Goal: Contribute content: Contribute content

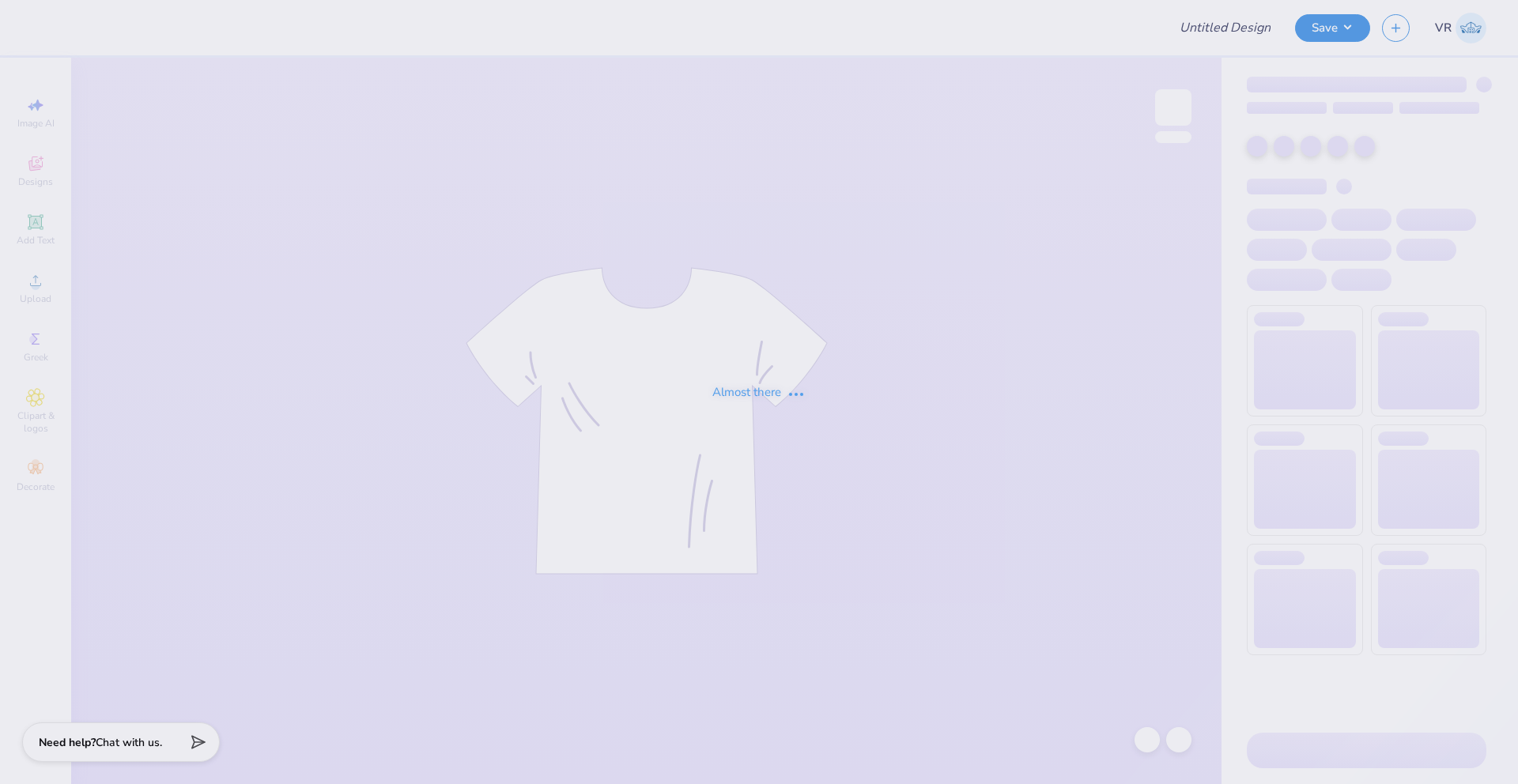
type input "Chi O t-shirts"
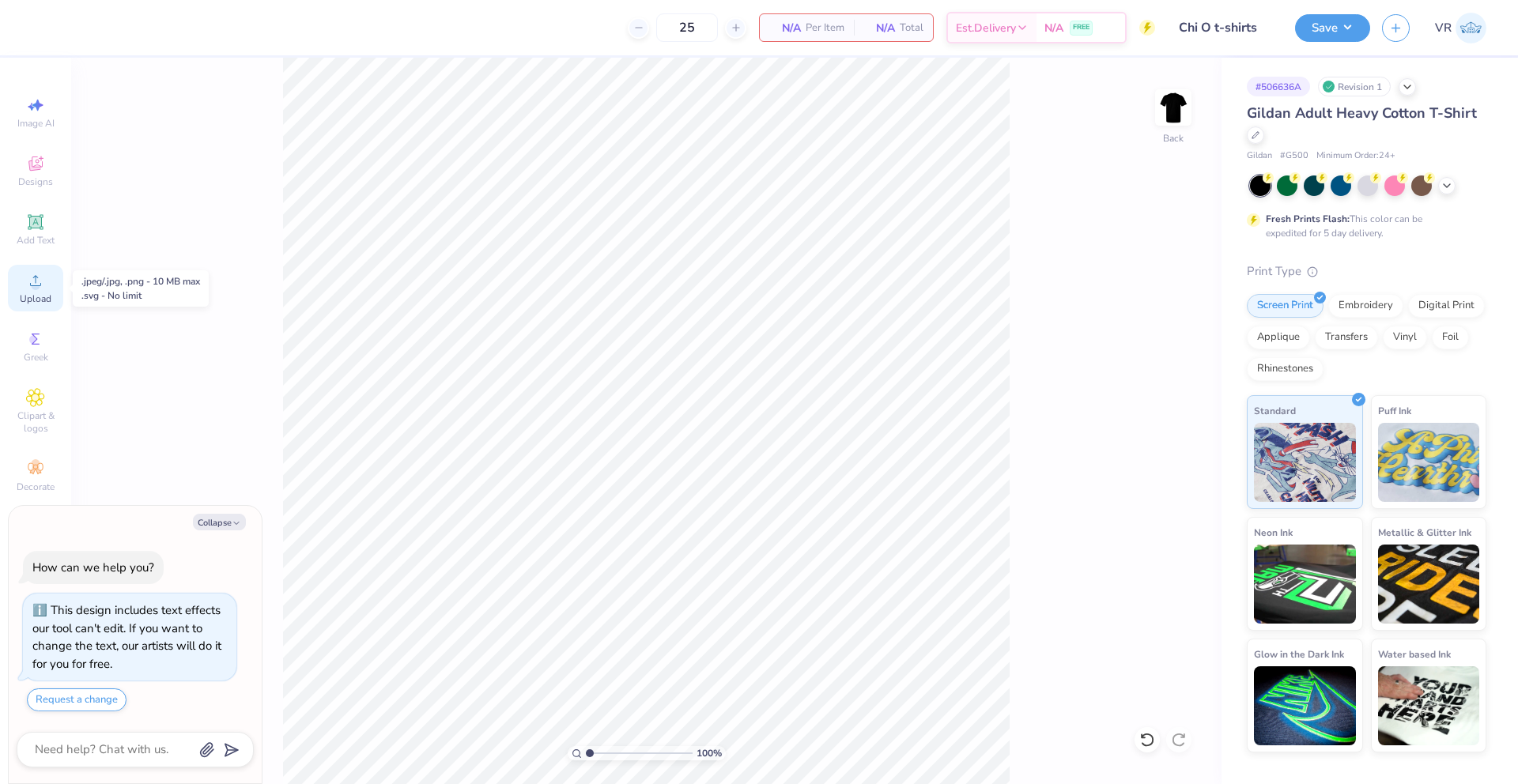
click at [25, 290] on div "Upload" at bounding box center [35, 288] width 56 height 46
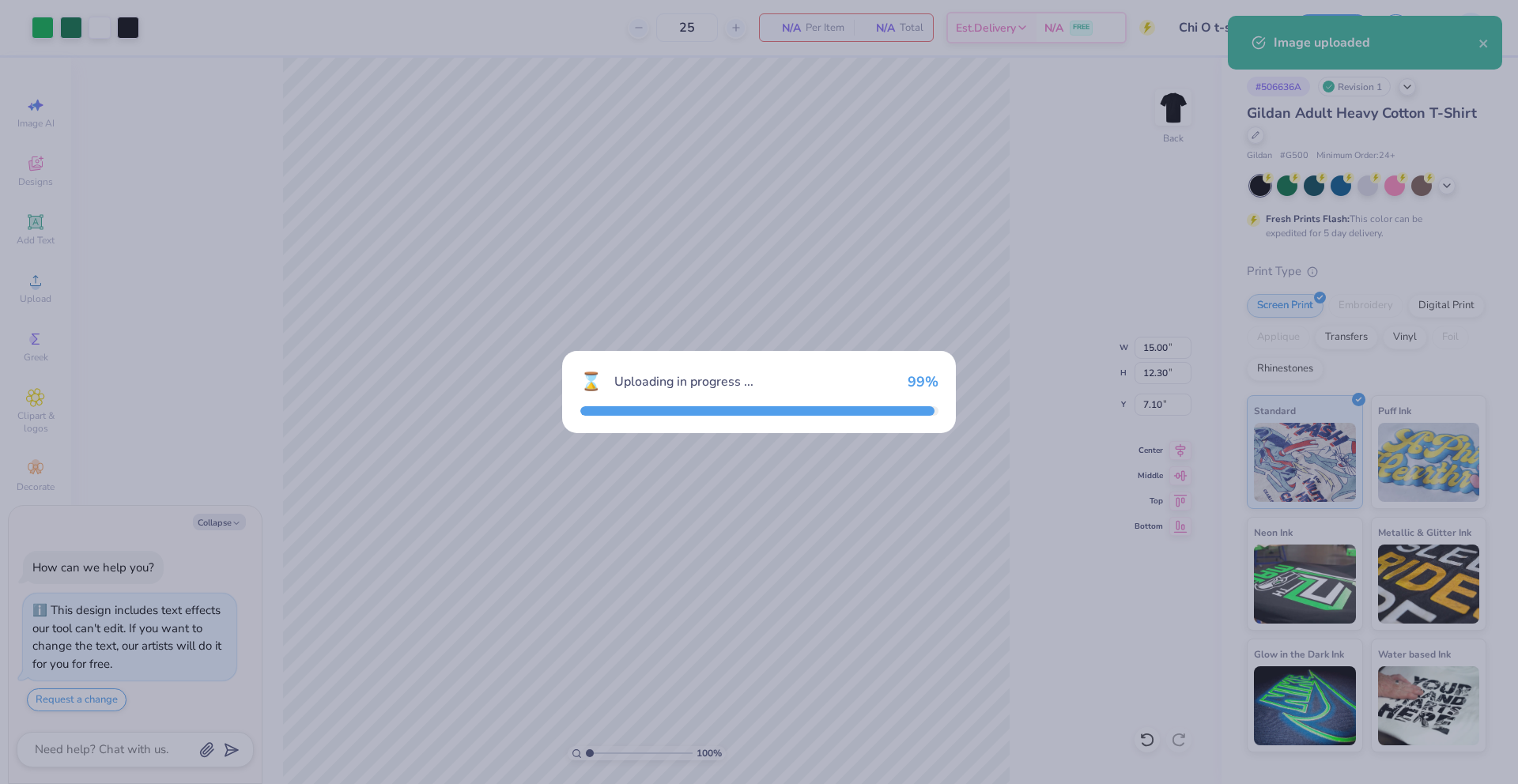
type textarea "x"
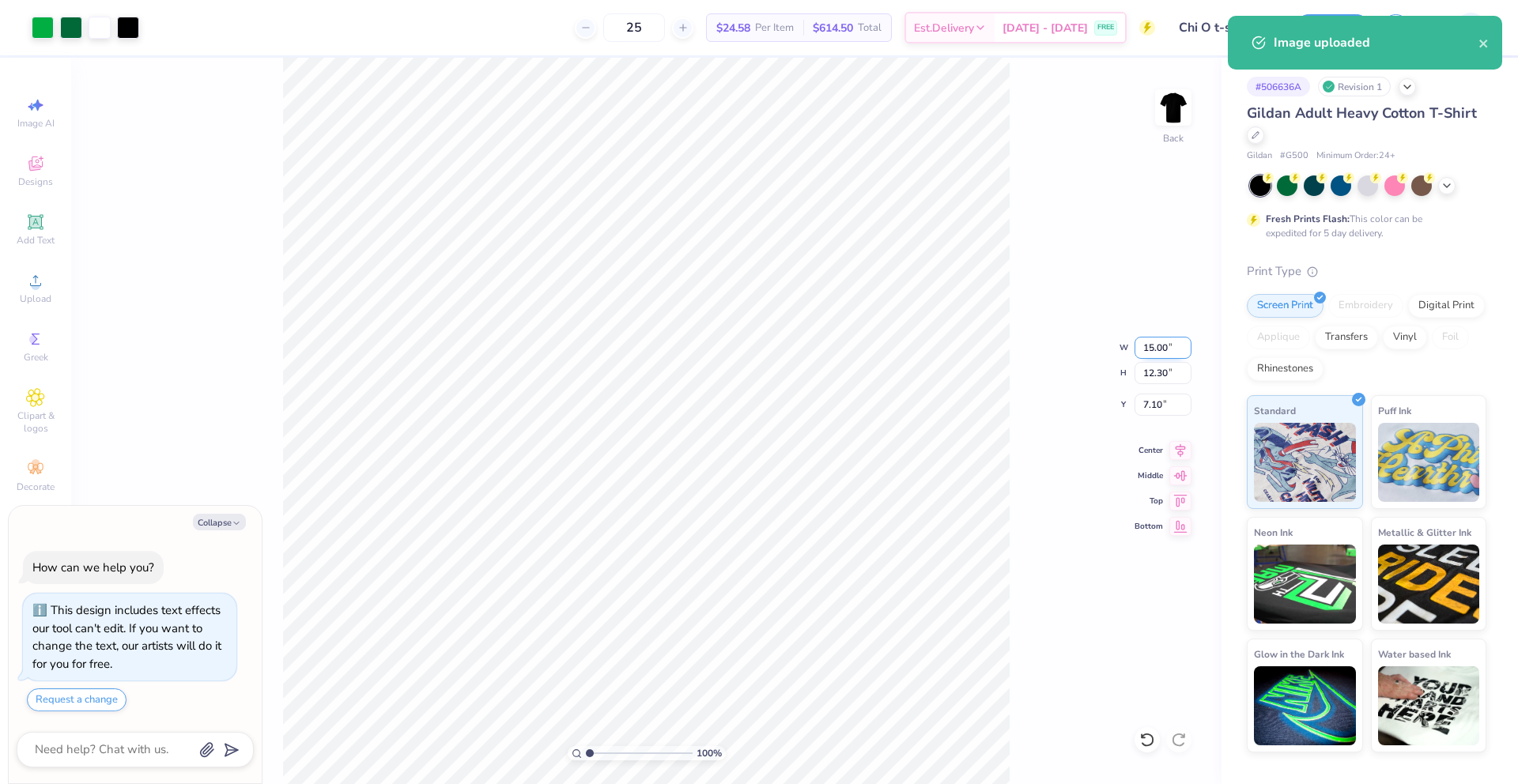
click at [1147, 342] on input "15.00" at bounding box center [1163, 348] width 57 height 22
click at [1148, 342] on input "15.00" at bounding box center [1163, 348] width 57 height 22
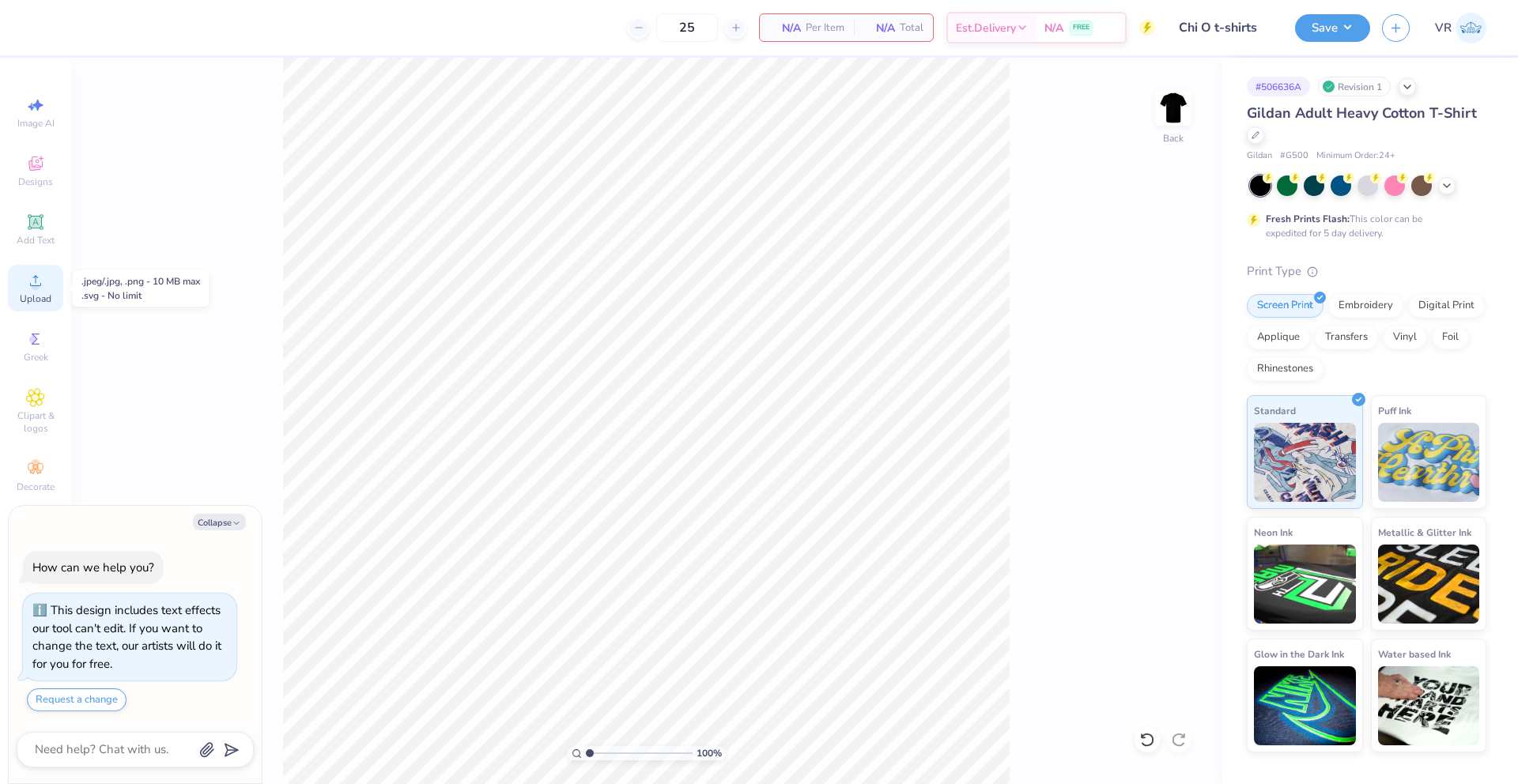
click at [42, 292] on span "Upload" at bounding box center [35, 298] width 32 height 13
click at [45, 296] on span "Upload" at bounding box center [35, 298] width 32 height 13
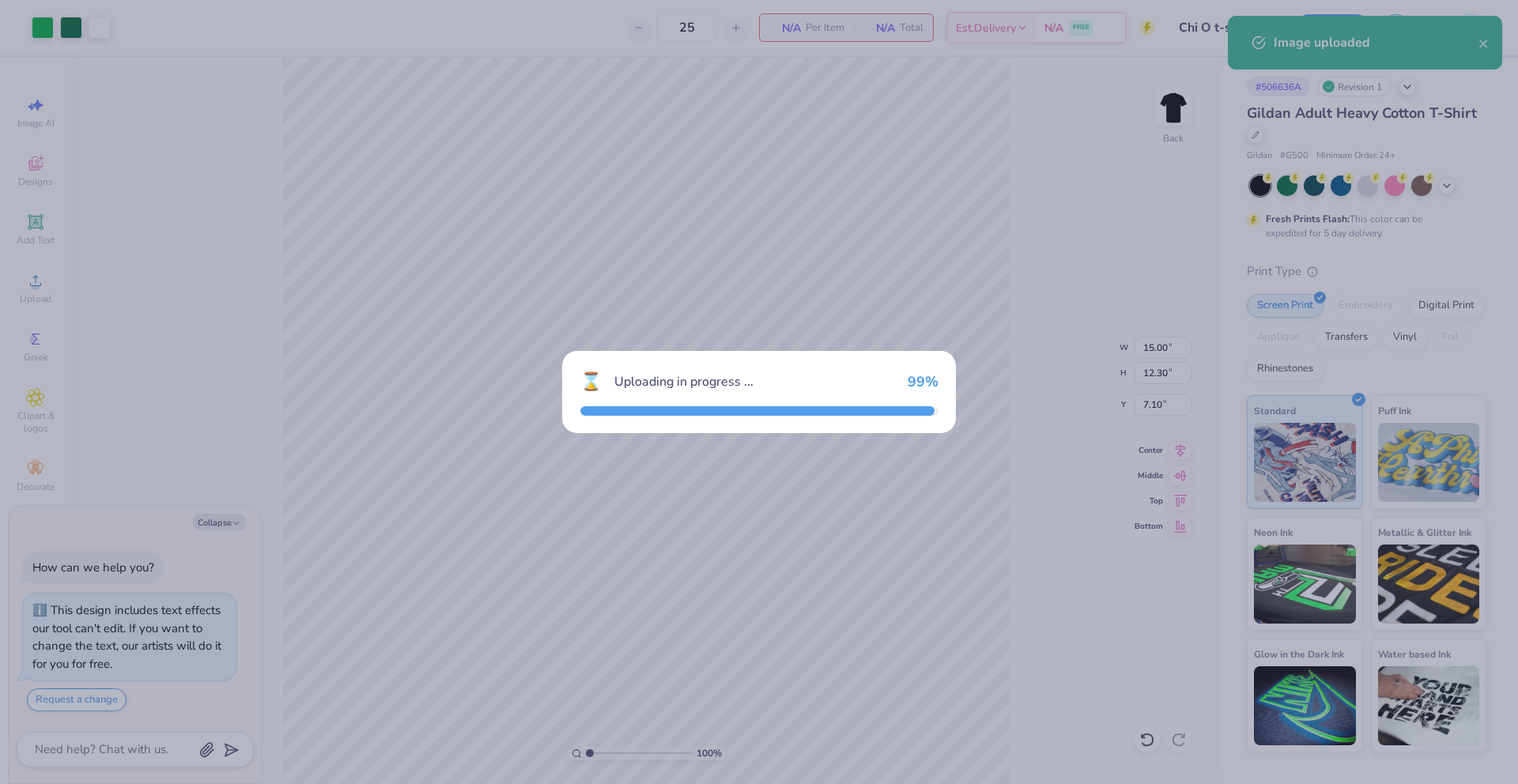
type textarea "x"
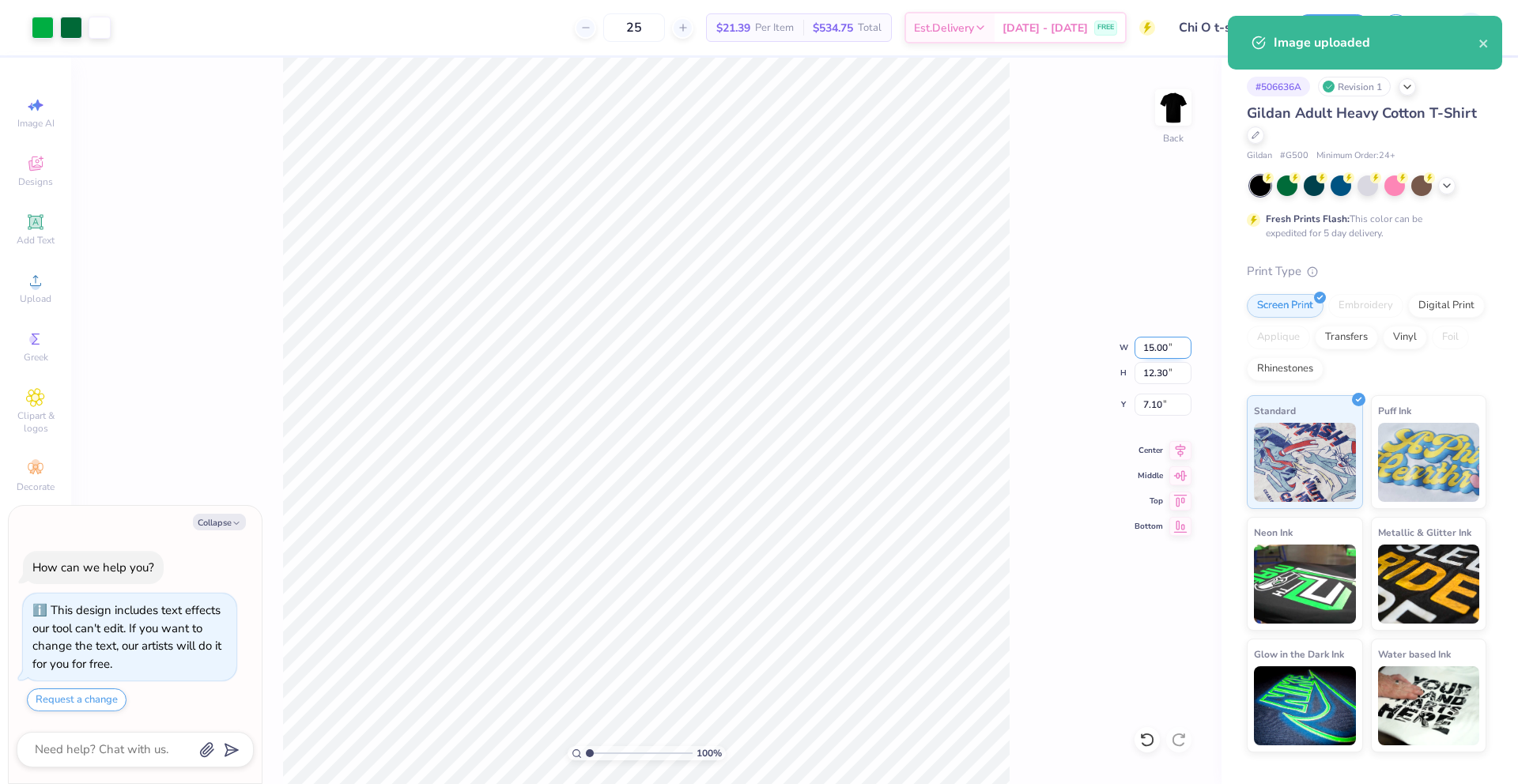
click at [1153, 351] on input "15.00" at bounding box center [1163, 348] width 57 height 22
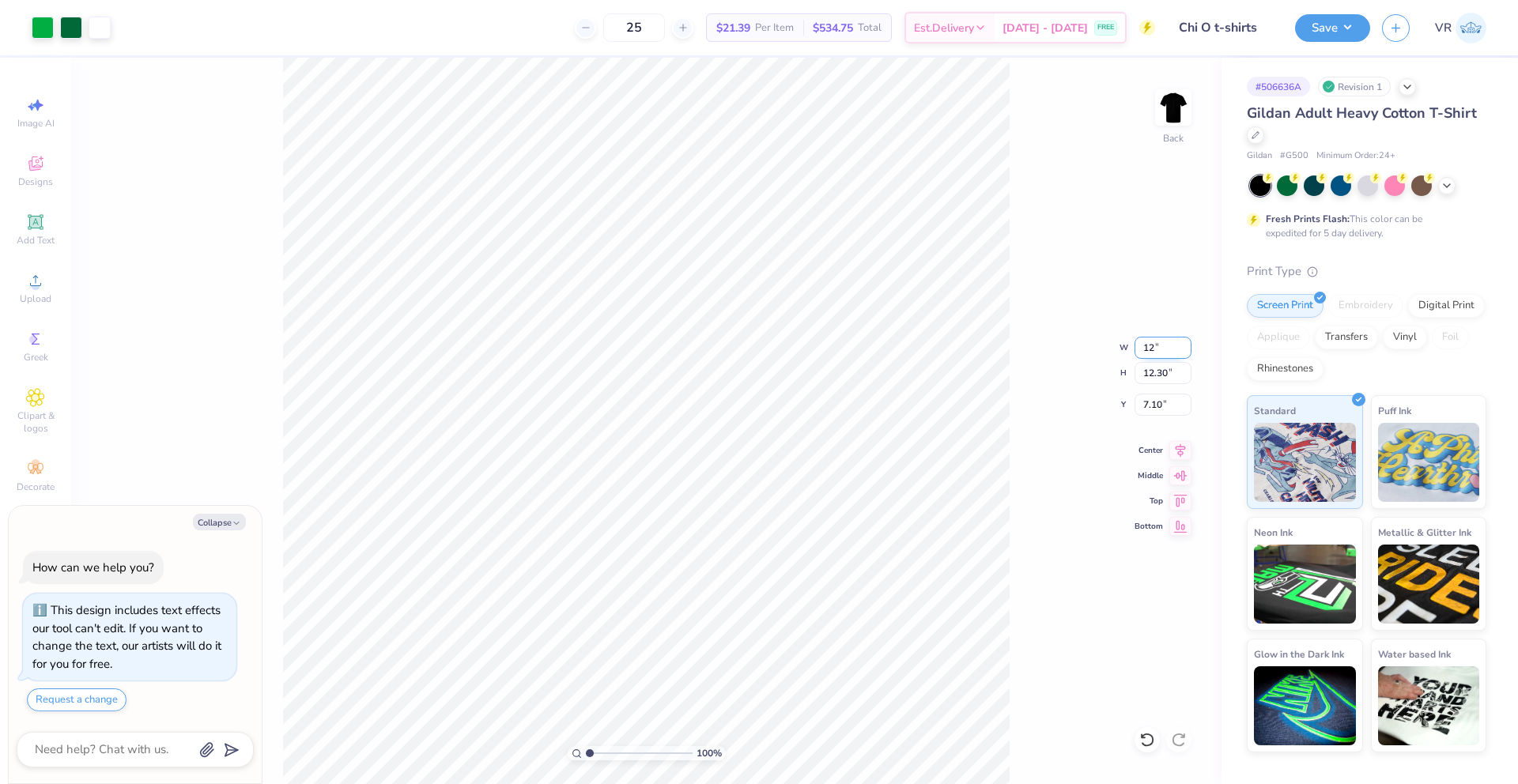
type input "12"
type textarea "x"
type input "12.00"
type input "9.84"
click at [1149, 413] on input "8.33" at bounding box center [1163, 404] width 57 height 22
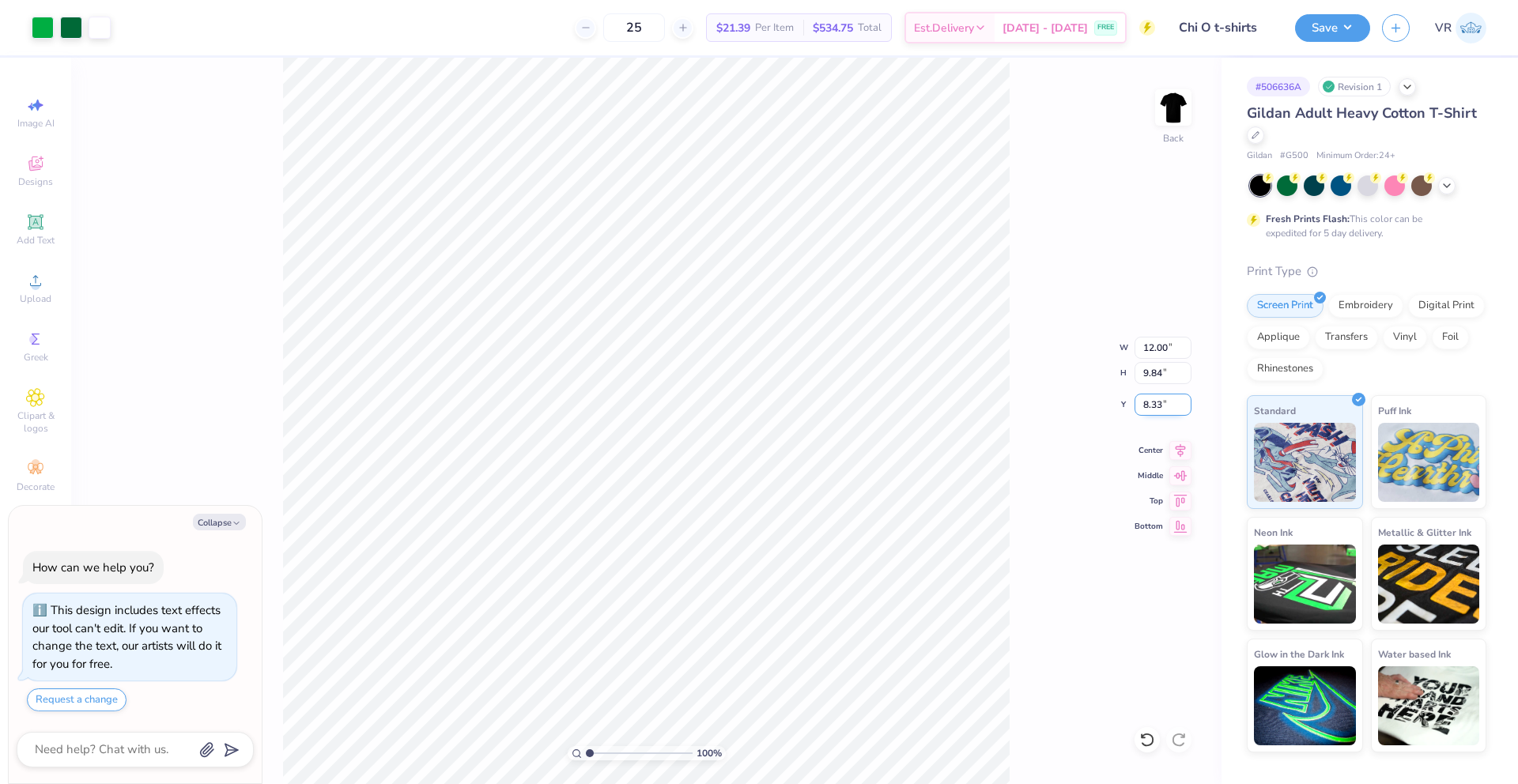
click at [1149, 413] on input "8.33" at bounding box center [1163, 404] width 57 height 22
click at [1148, 406] on input "8.33" at bounding box center [1163, 404] width 57 height 22
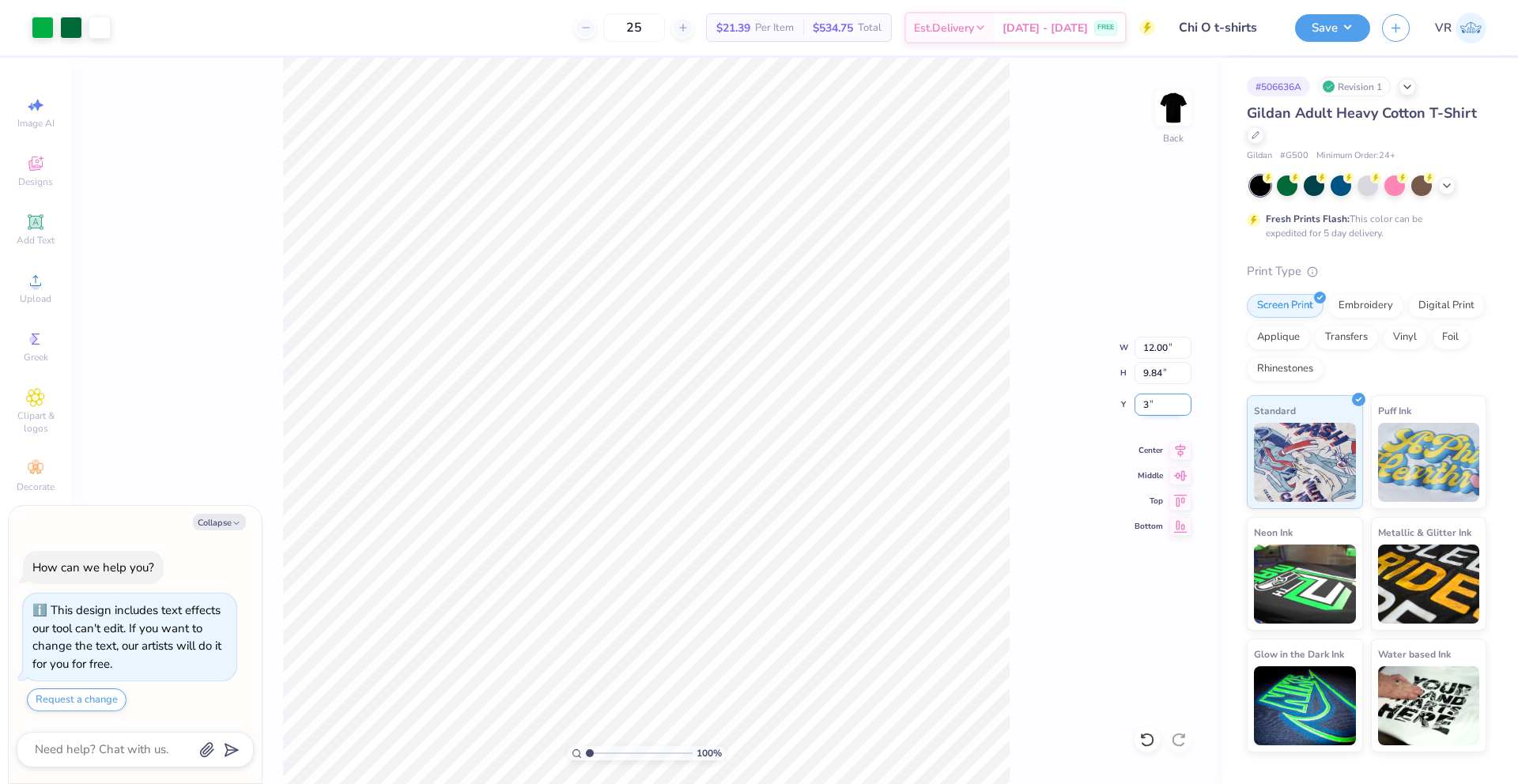
type input "3"
type textarea "x"
type input "3.00"
click at [230, 527] on button "Collapse" at bounding box center [219, 522] width 53 height 16
type textarea "x"
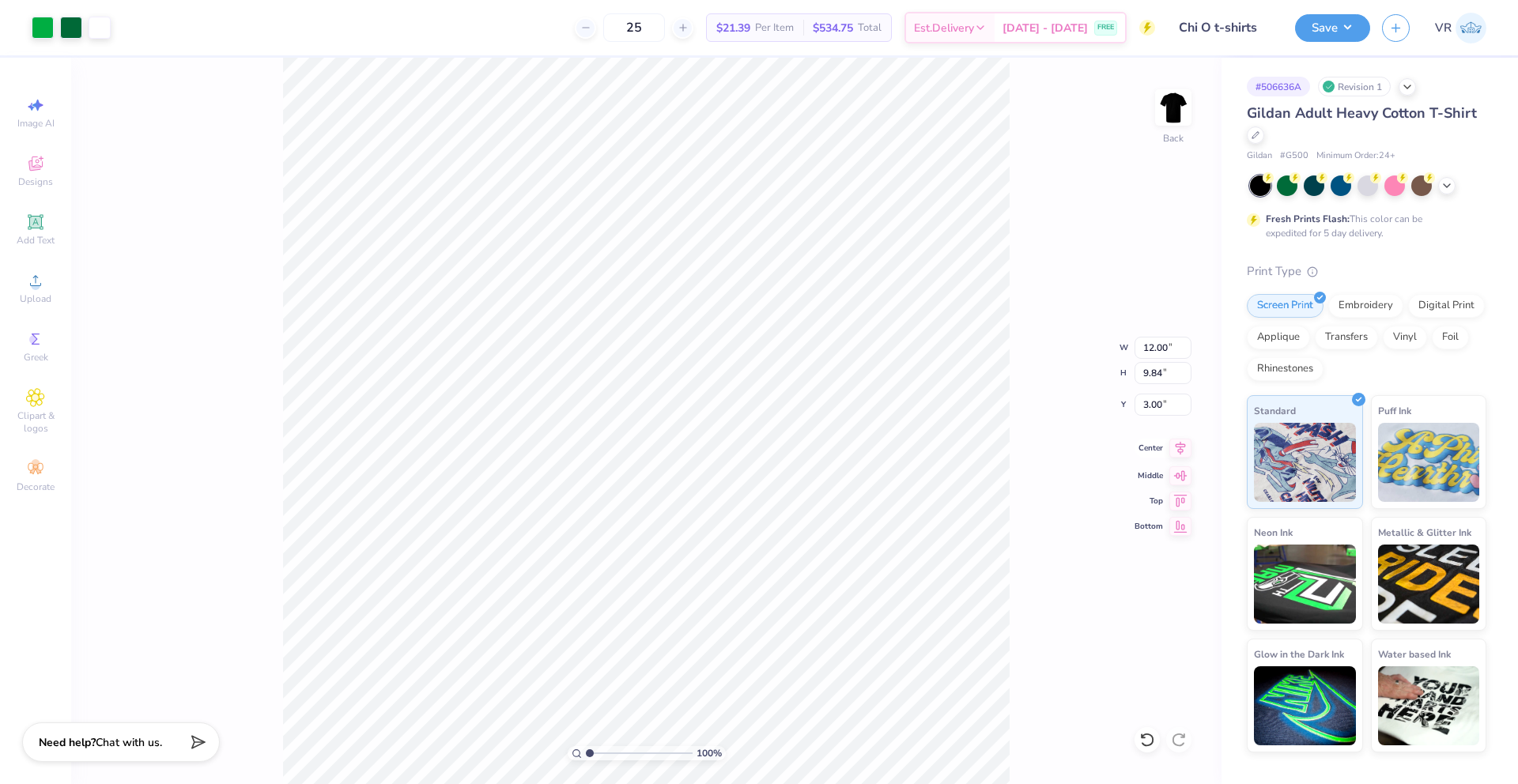
click at [1179, 452] on icon at bounding box center [1180, 448] width 22 height 19
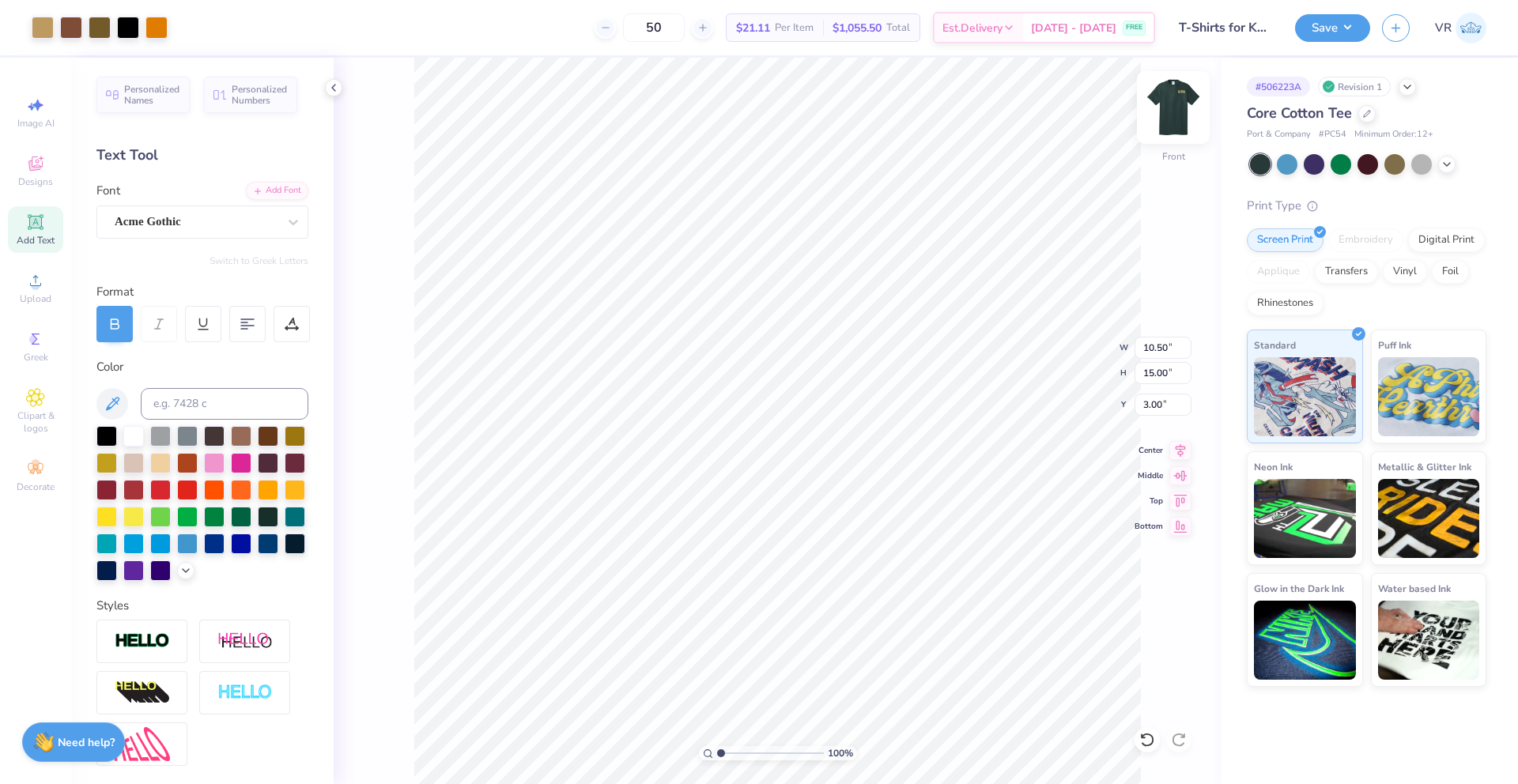
click at [1176, 110] on img at bounding box center [1173, 108] width 63 height 63
click at [40, 28] on div at bounding box center [43, 27] width 22 height 22
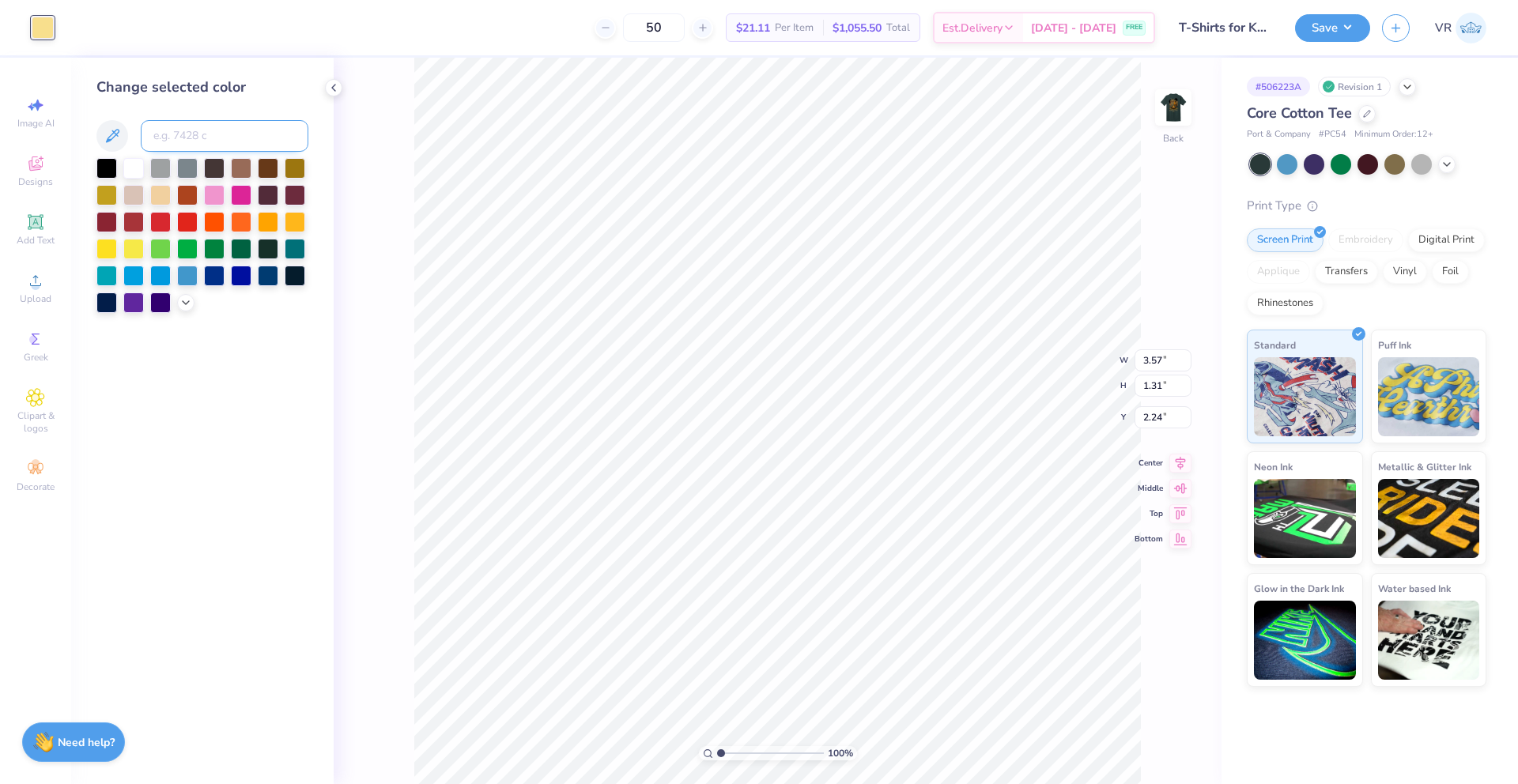
click at [213, 139] on input at bounding box center [225, 135] width 168 height 32
type input "7562"
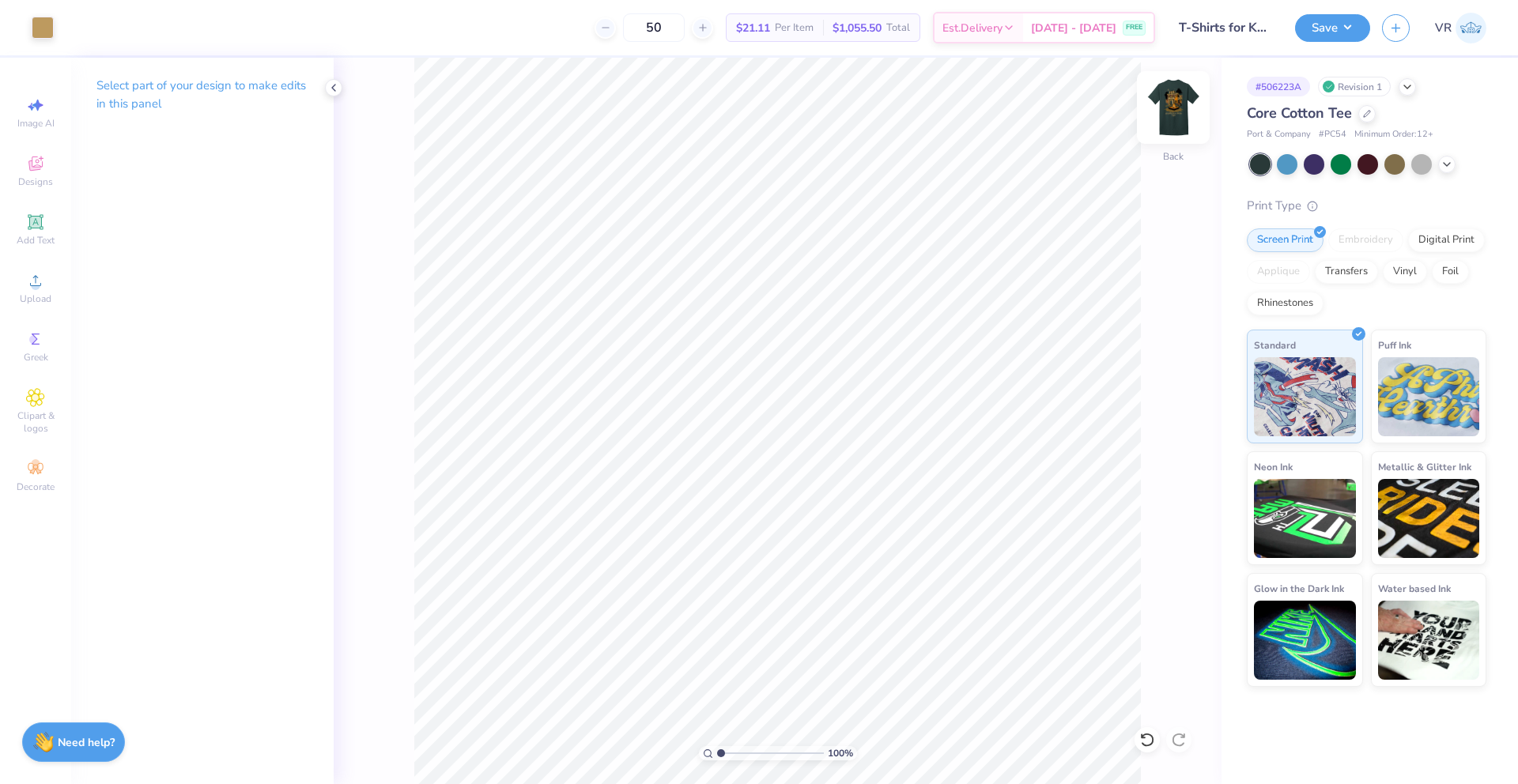
click at [1181, 114] on img at bounding box center [1173, 108] width 63 height 63
click at [1346, 32] on button "Save" at bounding box center [1333, 26] width 75 height 27
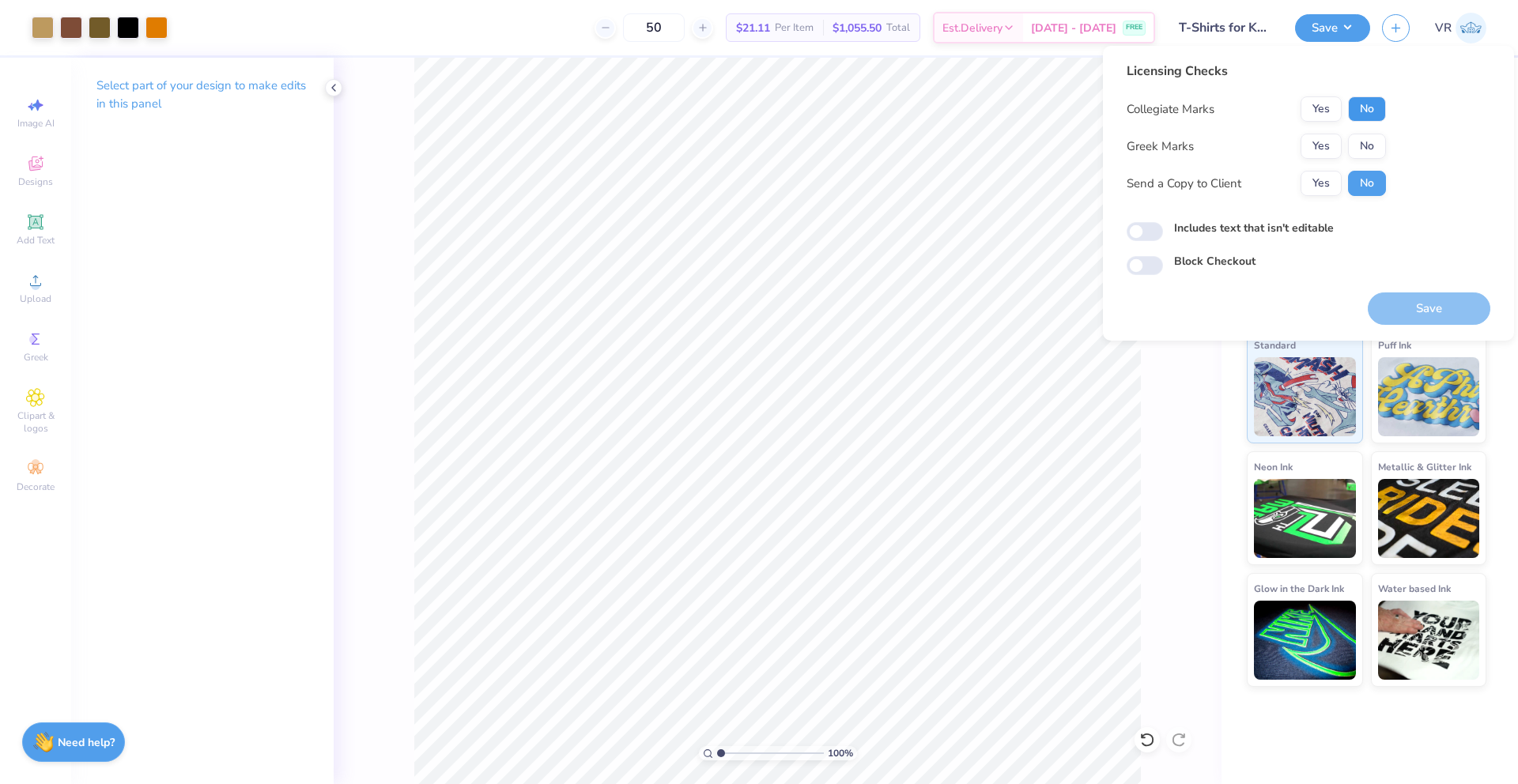
click at [1371, 116] on button "No" at bounding box center [1367, 110] width 38 height 26
click at [1367, 155] on button "No" at bounding box center [1367, 147] width 38 height 26
click at [1419, 311] on button "Save" at bounding box center [1429, 308] width 123 height 33
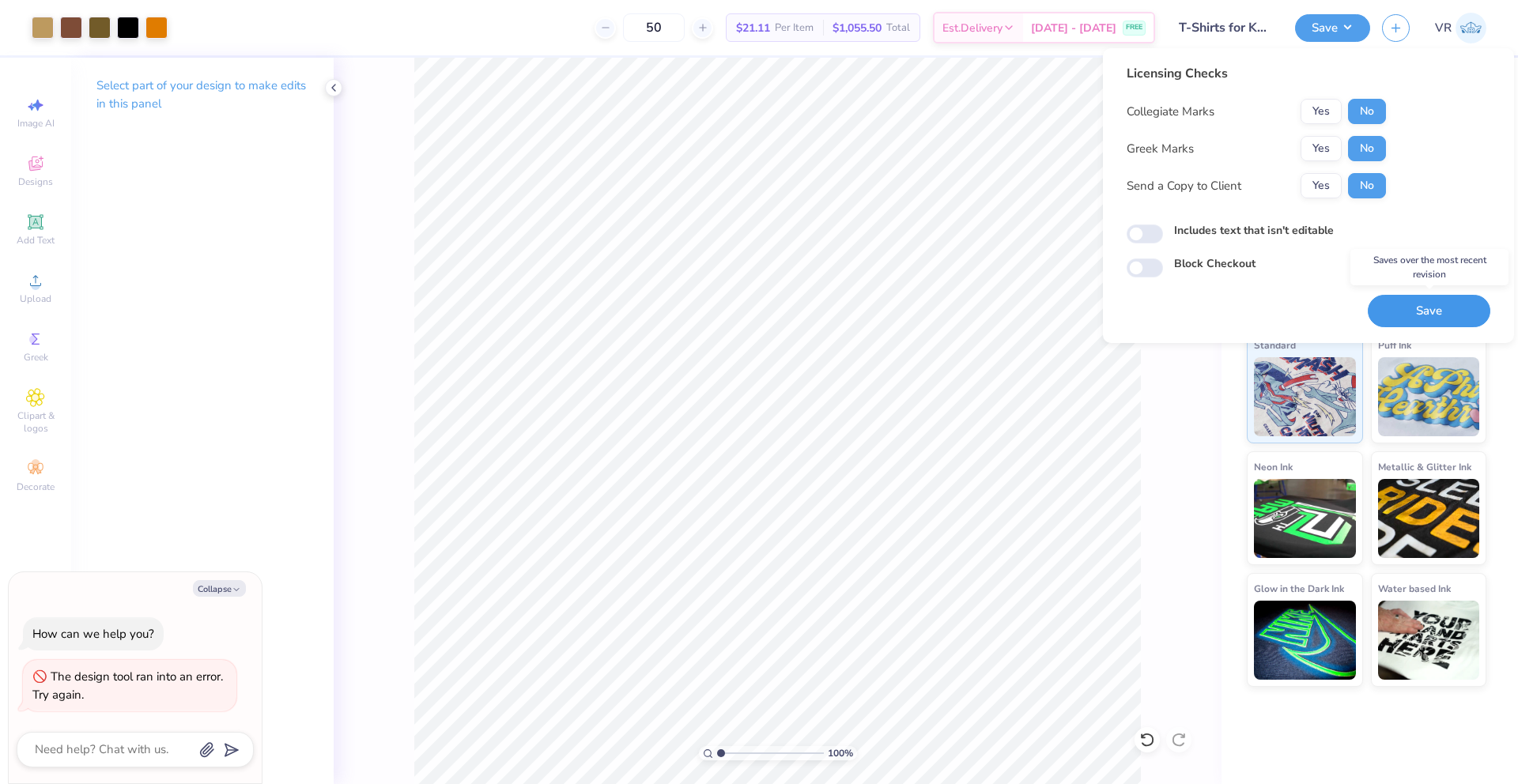
click at [1432, 318] on button "Save" at bounding box center [1429, 311] width 123 height 33
type textarea "x"
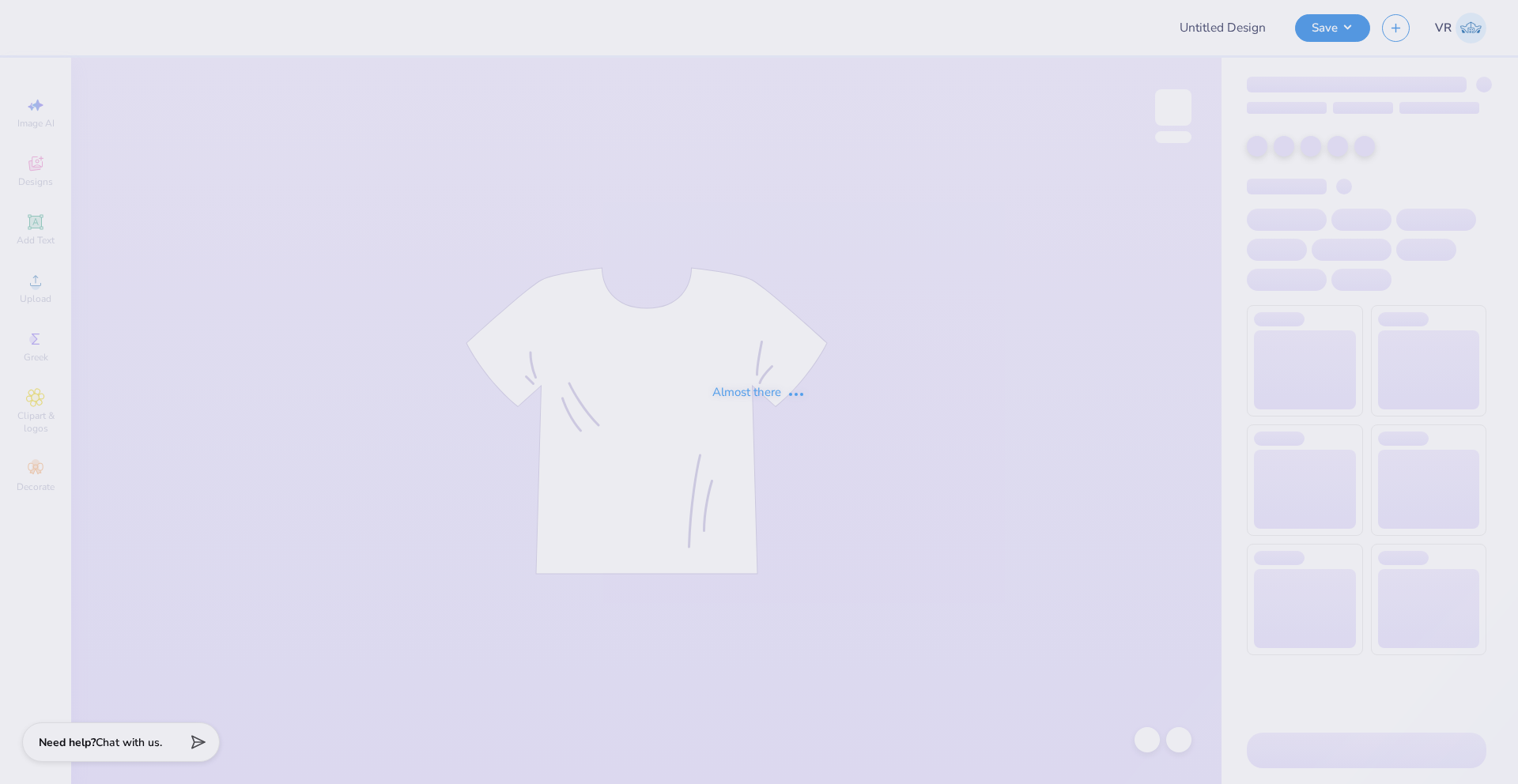
type input "Caimanes Quartzip"
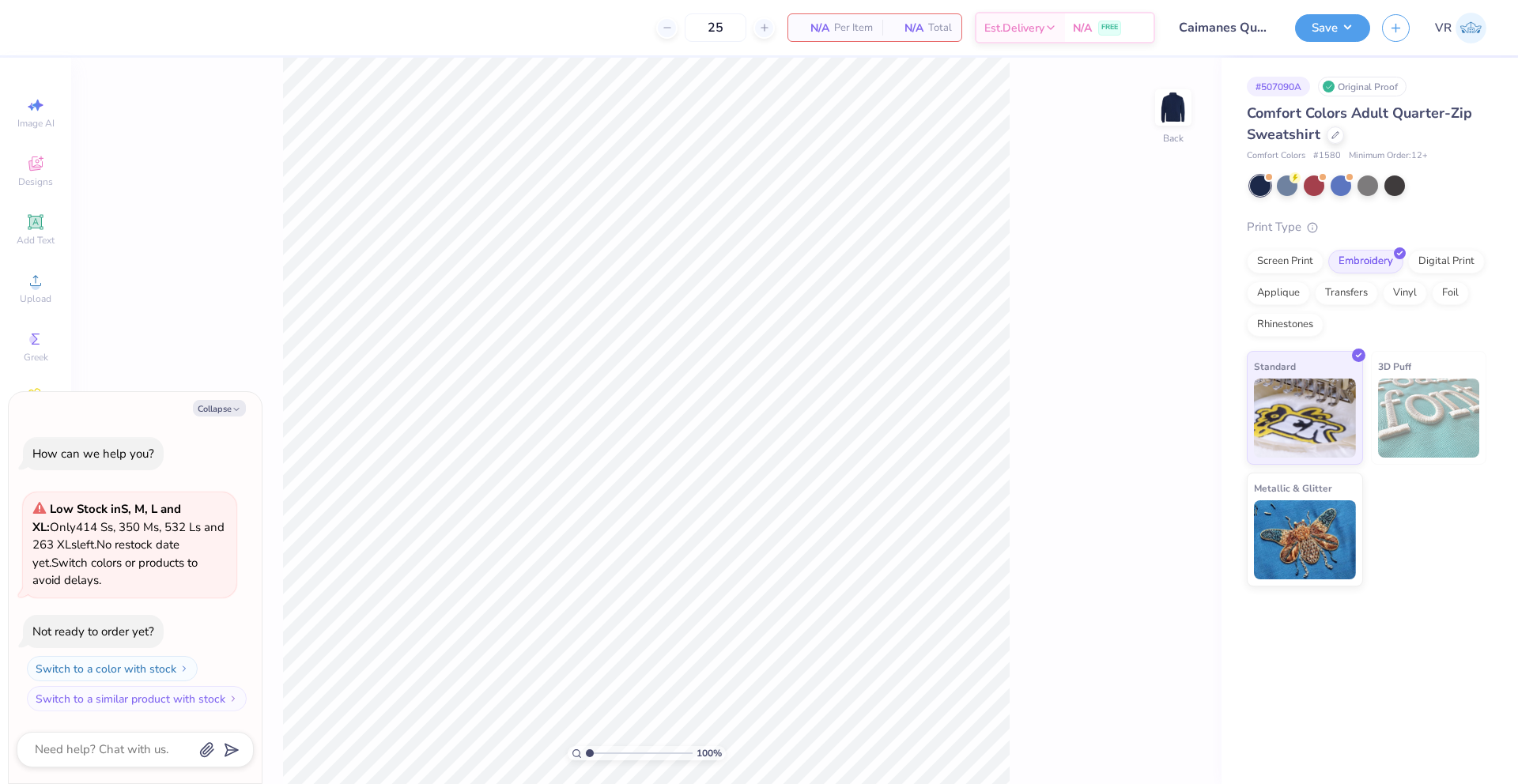
type textarea "x"
